Goal: Transaction & Acquisition: Download file/media

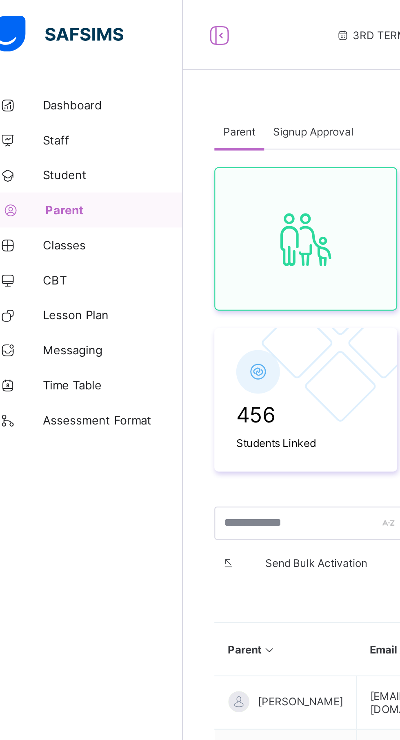
click at [43, 110] on link "Classes" at bounding box center [49, 114] width 98 height 16
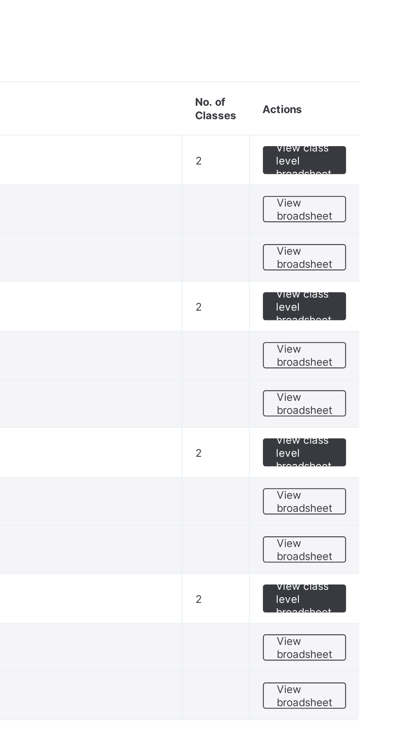
click at [356, 225] on span "View broadsheet" at bounding box center [360, 227] width 26 height 12
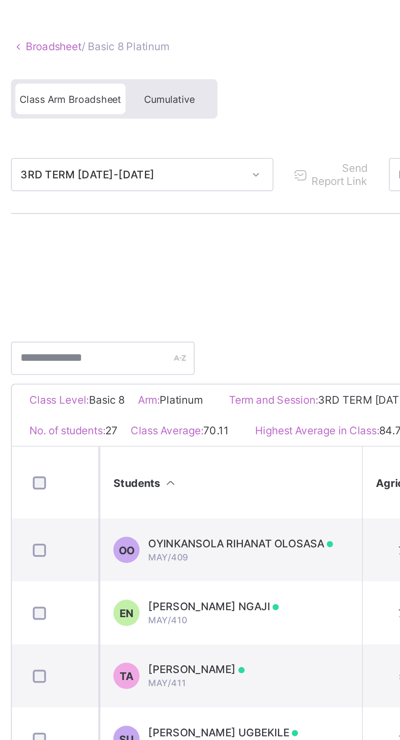
click at [178, 85] on span "Cumulative" at bounding box center [180, 85] width 24 height 6
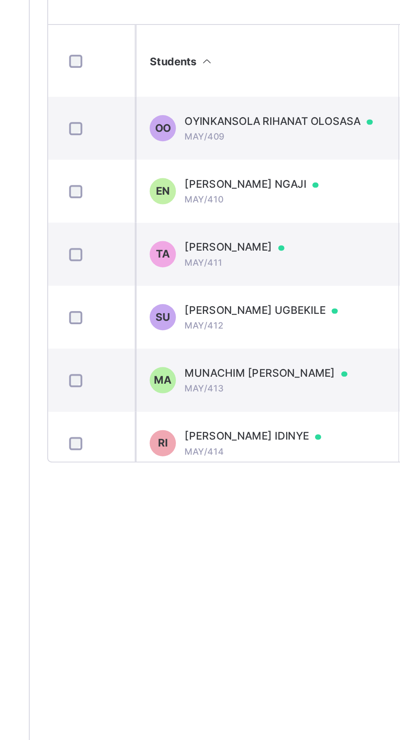
click at [182, 447] on span "RITA MOYOSORE IDINYE" at bounding box center [205, 444] width 71 height 7
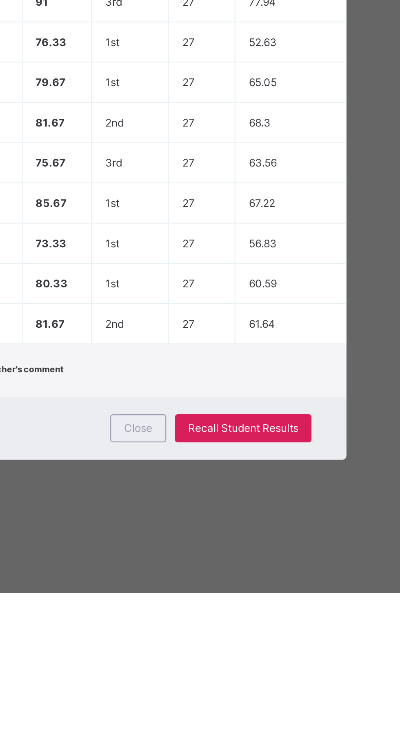
click at [256, 670] on div "Close" at bounding box center [243, 663] width 26 height 13
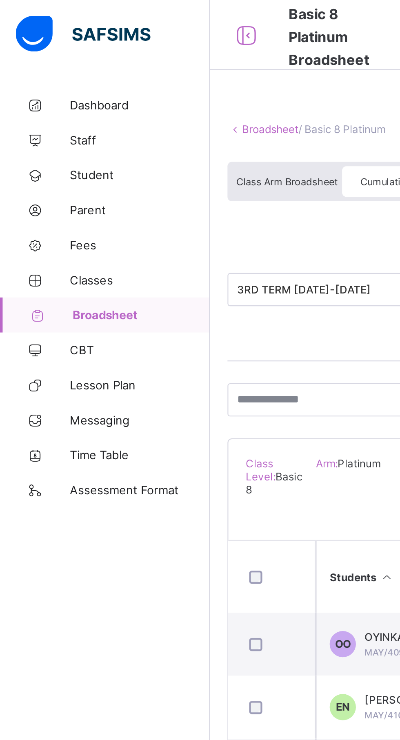
click at [47, 150] on link "Broadsheet" at bounding box center [49, 147] width 98 height 16
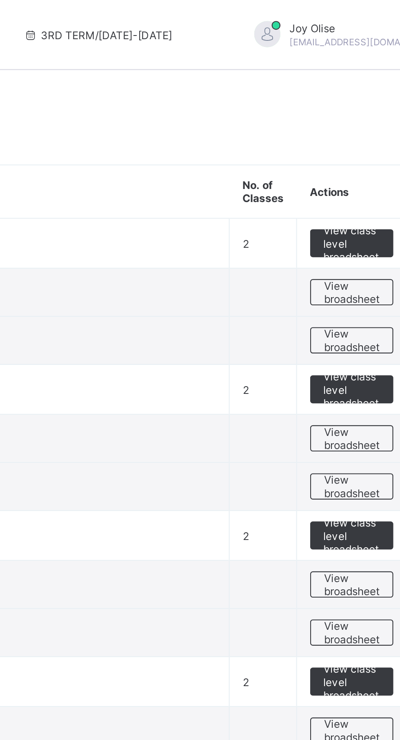
click at [351, 228] on span "View broadsheet" at bounding box center [360, 227] width 26 height 12
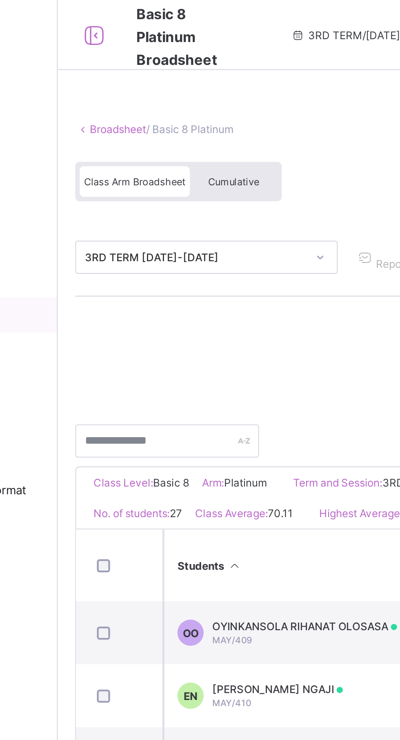
click at [176, 85] on span "Cumulative" at bounding box center [180, 85] width 24 height 6
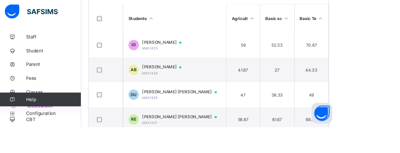
scroll to position [398, 0]
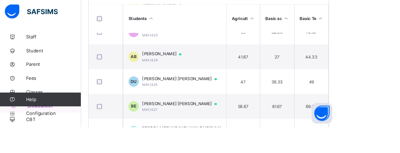
click at [181, 134] on span "MAY/427" at bounding box center [179, 131] width 18 height 5
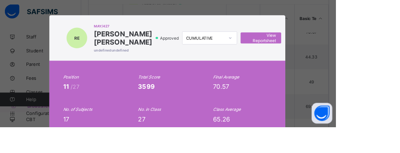
click at [329, 49] on span "View Reportsheet" at bounding box center [311, 47] width 36 height 12
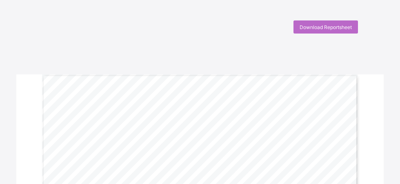
scroll to position [1, 0]
click at [321, 23] on span "Download Reportsheet" at bounding box center [326, 26] width 52 height 6
